Goal: Transaction & Acquisition: Purchase product/service

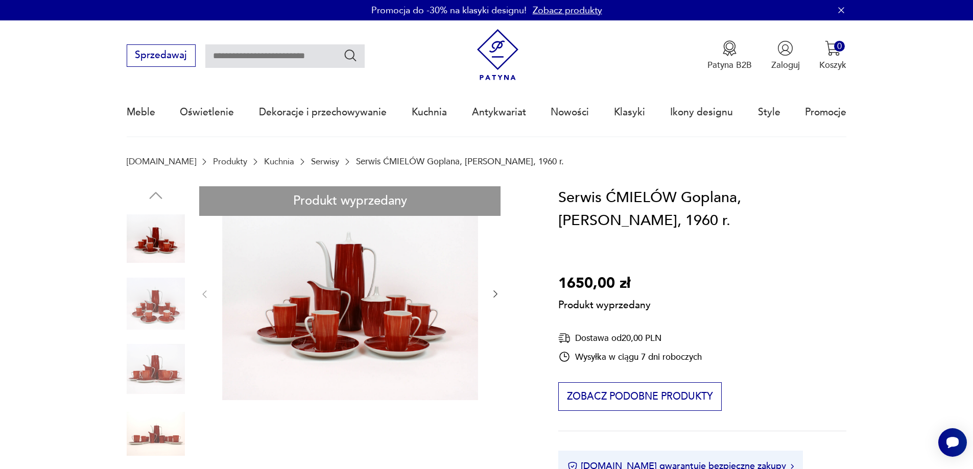
drag, startPoint x: 494, startPoint y: 298, endPoint x: 476, endPoint y: 293, distance: 18.9
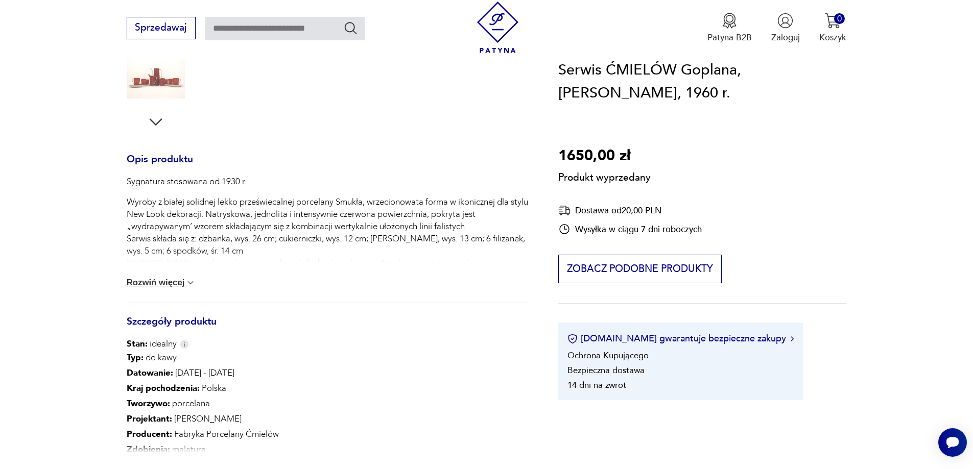
scroll to position [153, 0]
